Goal: Task Accomplishment & Management: Complete application form

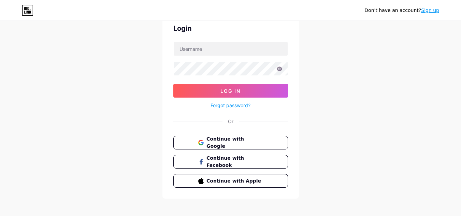
scroll to position [32, 0]
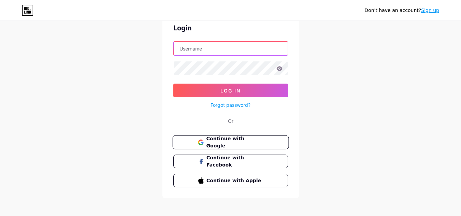
type input "saniyazad11@gmail.com"
click at [221, 144] on span "Continue with Google" at bounding box center [234, 142] width 57 height 15
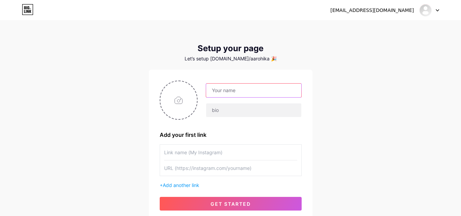
click at [229, 93] on input "text" at bounding box center [253, 91] width 95 height 14
type input "aarohikadam"
click at [205, 158] on input "text" at bounding box center [230, 152] width 133 height 15
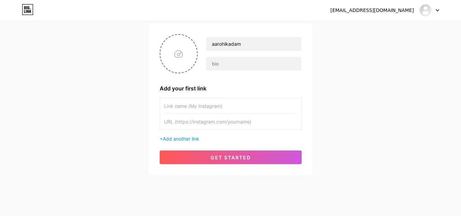
scroll to position [51, 0]
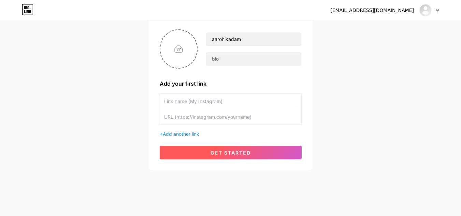
click at [202, 153] on button "get started" at bounding box center [231, 153] width 142 height 14
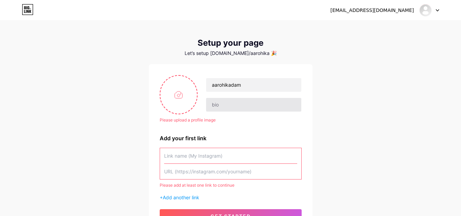
scroll to position [6, 0]
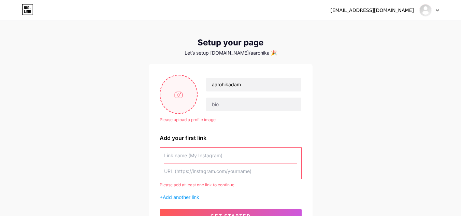
click at [174, 89] on input "file" at bounding box center [179, 94] width 37 height 38
type input "C:\fakepath\336c4ead673072ff505155ba3956f0c1.jpg"
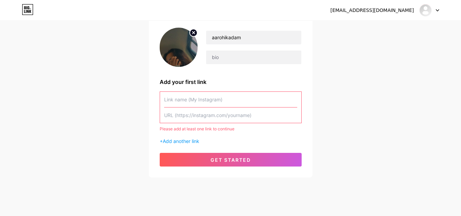
scroll to position [64, 0]
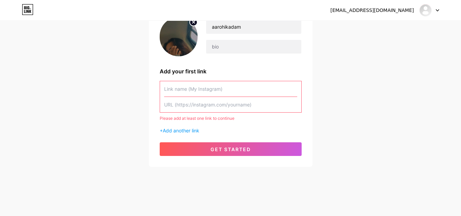
click at [192, 89] on input "text" at bounding box center [230, 88] width 133 height 15
click at [179, 106] on input "text" at bounding box center [230, 104] width 133 height 15
paste input "[URL][DOMAIN_NAME]"
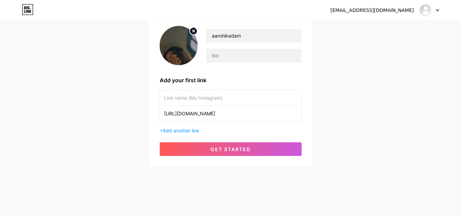
scroll to position [55, 0]
type input "[URL][DOMAIN_NAME]"
click at [184, 100] on input "text" at bounding box center [230, 97] width 133 height 15
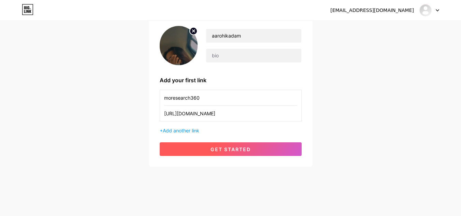
type input "moresearch360"
click at [217, 148] on span "get started" at bounding box center [231, 150] width 40 height 6
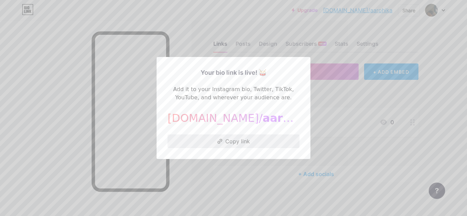
click at [226, 142] on button "Copy link" at bounding box center [233, 142] width 132 height 14
click at [264, 161] on div at bounding box center [233, 108] width 467 height 216
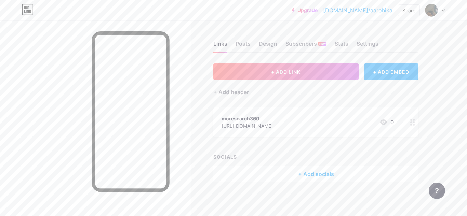
click at [443, 13] on div at bounding box center [435, 10] width 20 height 12
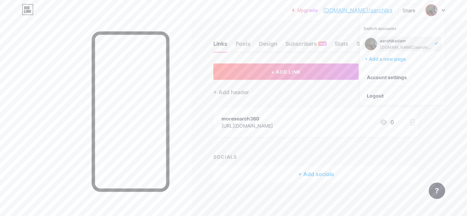
click at [444, 138] on div "Links Posts Design Subscribers NEW Stats Settings + ADD LINK + ADD EMBED + Add …" at bounding box center [223, 118] width 447 height 196
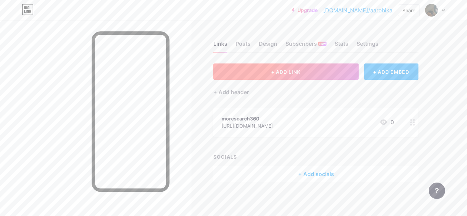
click at [276, 72] on span "+ ADD LINK" at bounding box center [285, 72] width 29 height 6
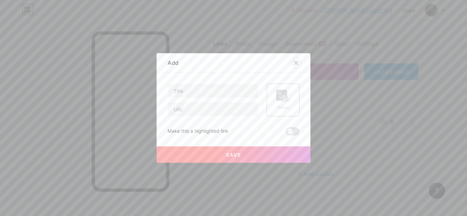
click at [295, 60] on div at bounding box center [296, 63] width 12 height 12
